Goal: Task Accomplishment & Management: Complete application form

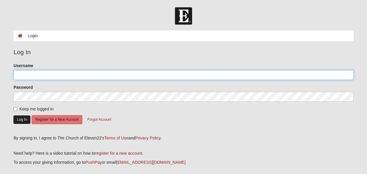
type input "[PERSON_NAME][EMAIL_ADDRESS][PERSON_NAME][DOMAIN_NAME]"
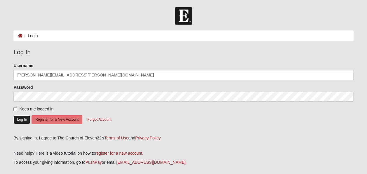
click at [20, 119] on button "Log In" at bounding box center [21, 119] width 17 height 8
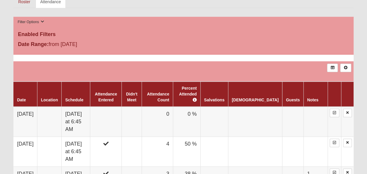
scroll to position [276, 0]
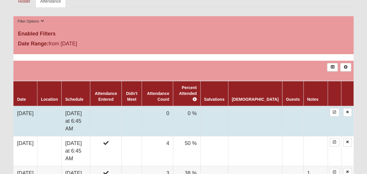
click at [27, 114] on td "[DATE]" at bounding box center [25, 121] width 24 height 30
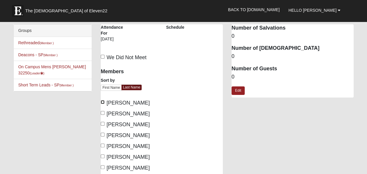
click at [104, 101] on input "[PERSON_NAME]" at bounding box center [103, 102] width 4 height 4
checkbox input "true"
click at [103, 112] on input "Campbell, Michael" at bounding box center [103, 113] width 4 height 4
checkbox input "true"
click at [104, 122] on input "Hartley, Alan" at bounding box center [103, 124] width 4 height 4
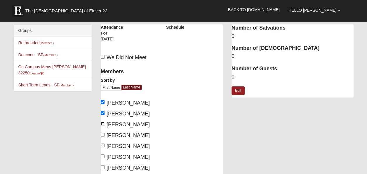
checkbox input "true"
click at [103, 132] on input "Jackson, Kyle" at bounding box center [103, 134] width 4 height 4
checkbox input "true"
click at [103, 154] on input "Mouro, Alex" at bounding box center [103, 156] width 4 height 4
checkbox input "true"
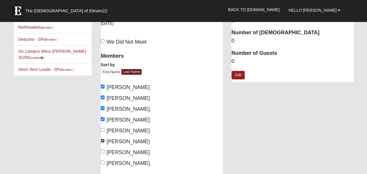
scroll to position [18, 0]
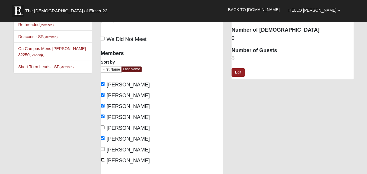
click at [103, 160] on input "Tamayo, Danny" at bounding box center [103, 160] width 4 height 4
checkbox input "true"
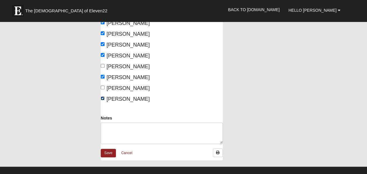
scroll to position [80, 0]
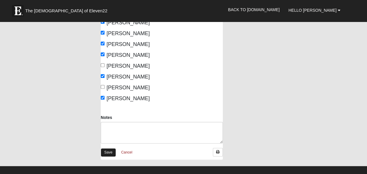
click at [111, 152] on link "Save" at bounding box center [108, 152] width 15 height 8
